Goal: Task Accomplishment & Management: Manage account settings

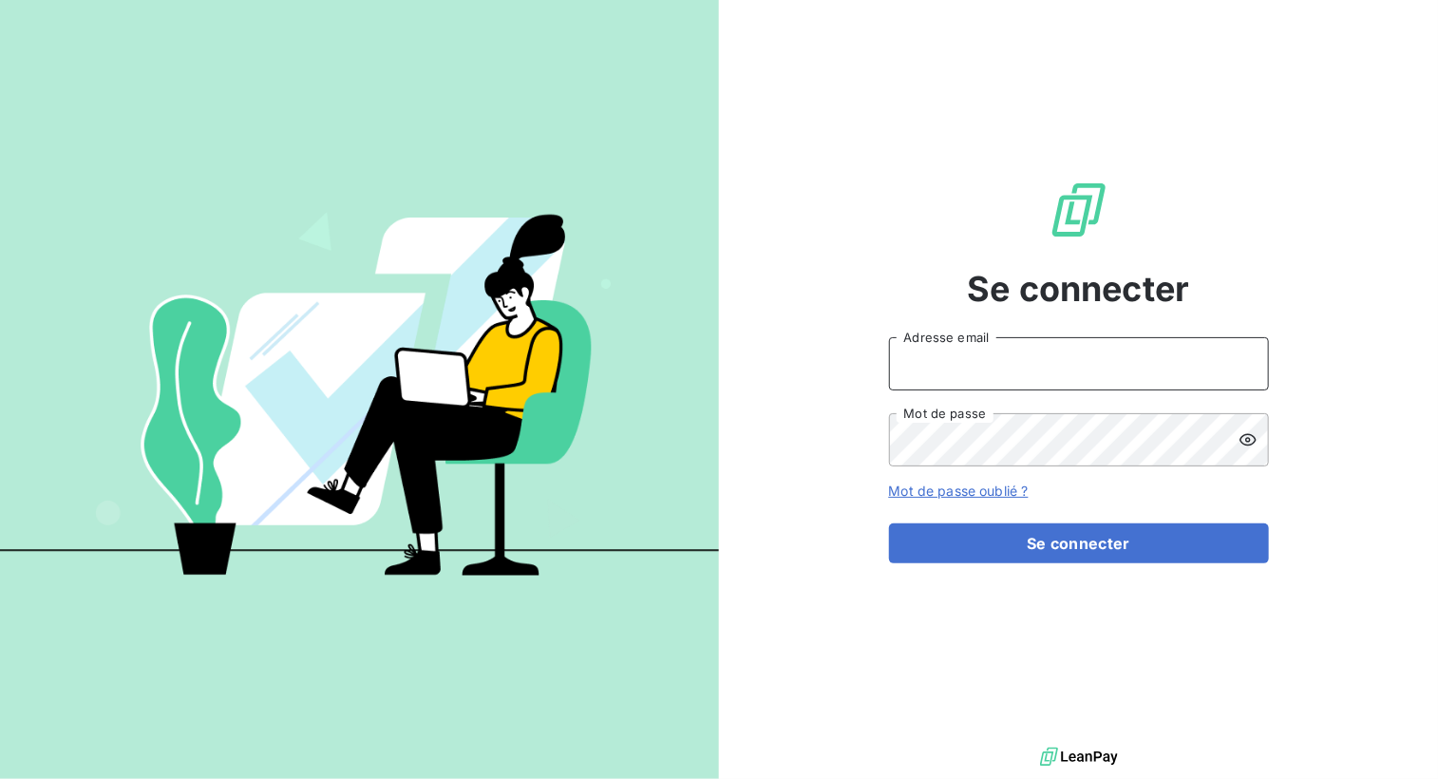
click at [1015, 371] on input "Adresse email" at bounding box center [1079, 363] width 380 height 53
type input "[EMAIL_ADDRESS][DOMAIN_NAME]"
click at [1250, 433] on icon at bounding box center [1247, 439] width 19 height 19
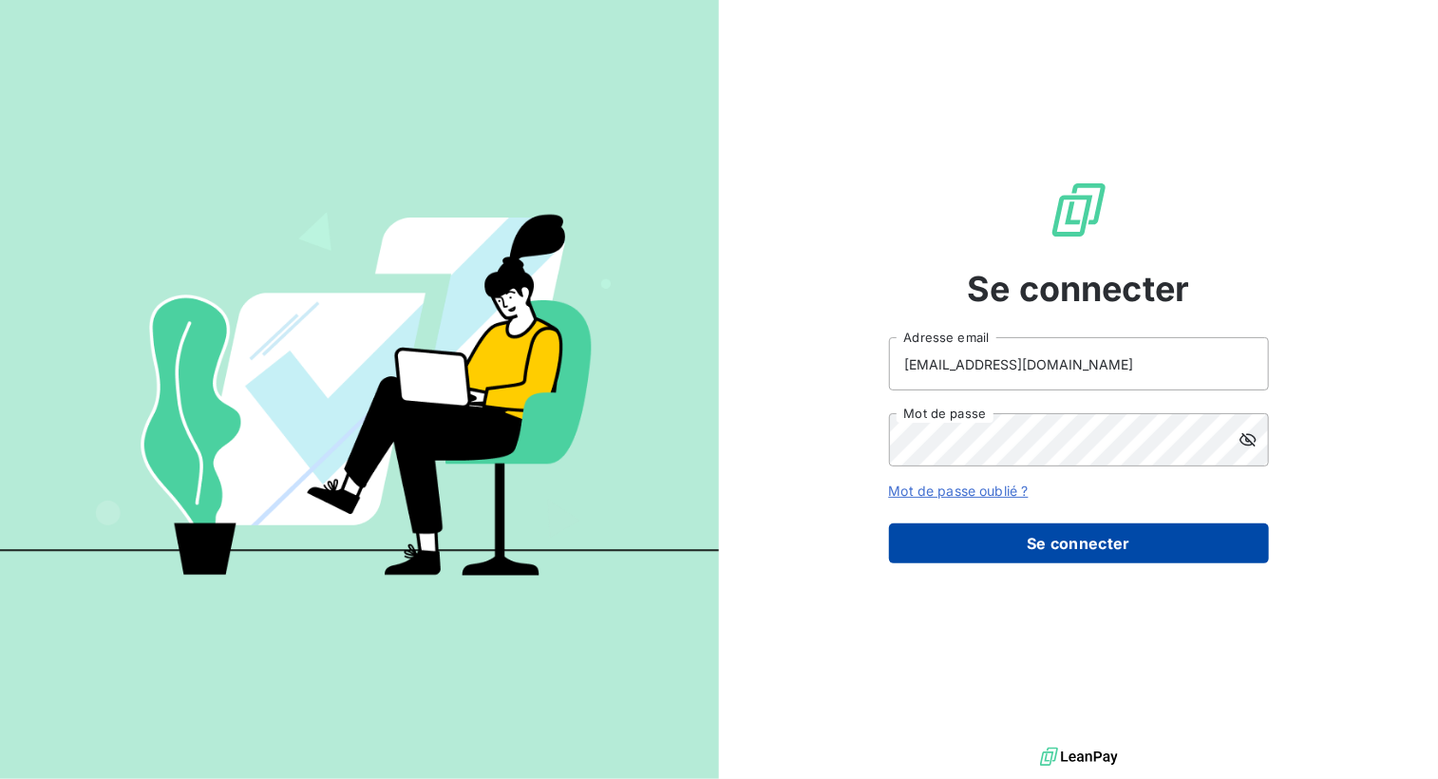
drag, startPoint x: 1157, startPoint y: 542, endPoint x: 1148, endPoint y: 549, distance: 10.8
click at [1148, 549] on button "Se connecter" at bounding box center [1079, 543] width 380 height 40
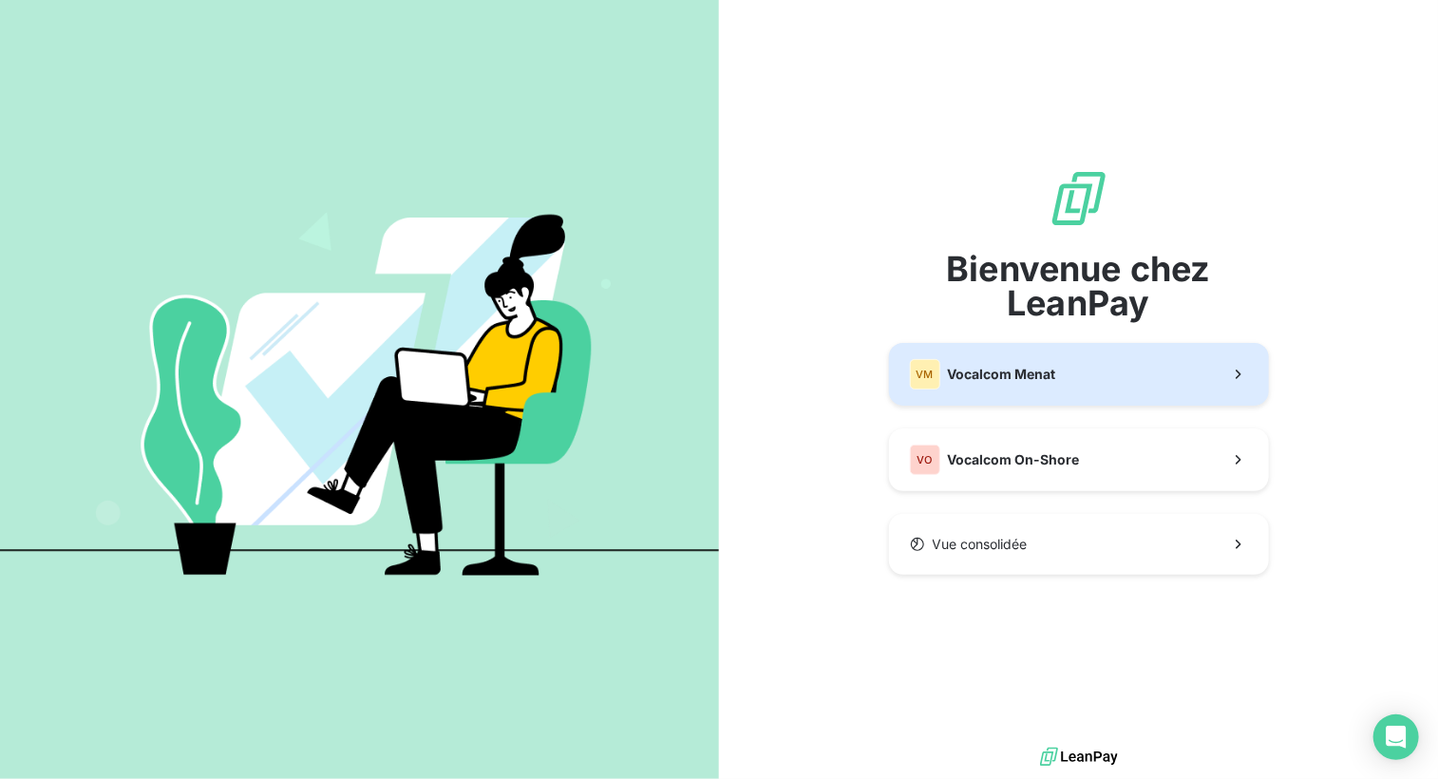
click at [1028, 377] on span "Vocalcom Menat" at bounding box center [1002, 374] width 108 height 19
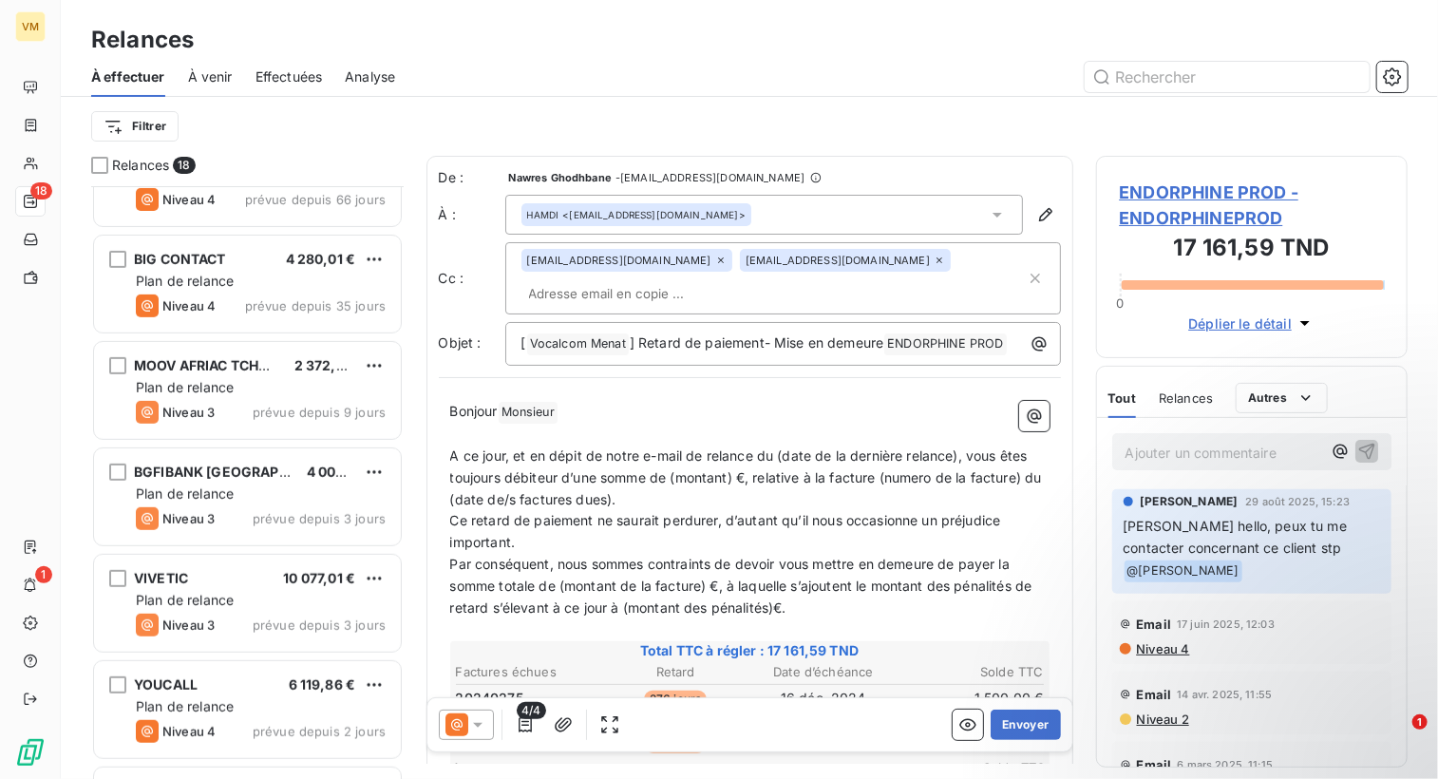
scroll to position [855, 0]
